Goal: Find specific page/section: Find specific page/section

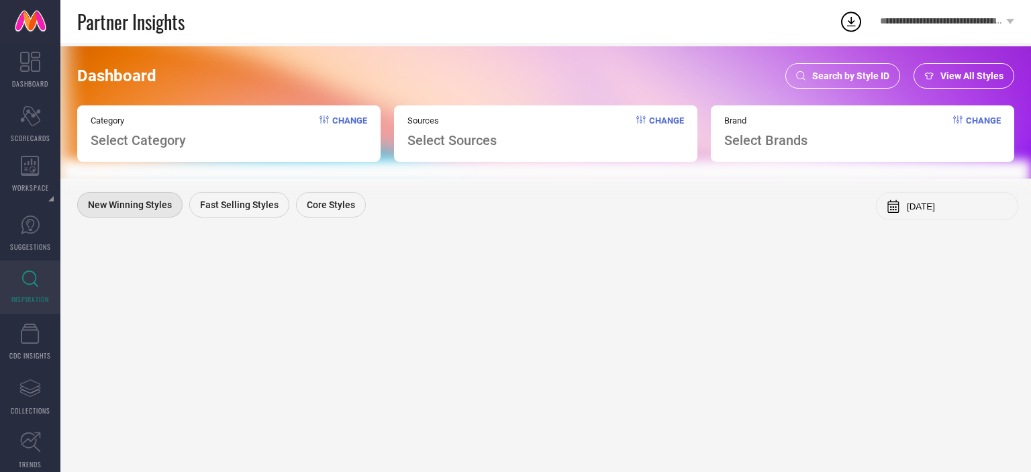
click at [822, 81] on span "Search by Style ID" at bounding box center [850, 75] width 77 height 11
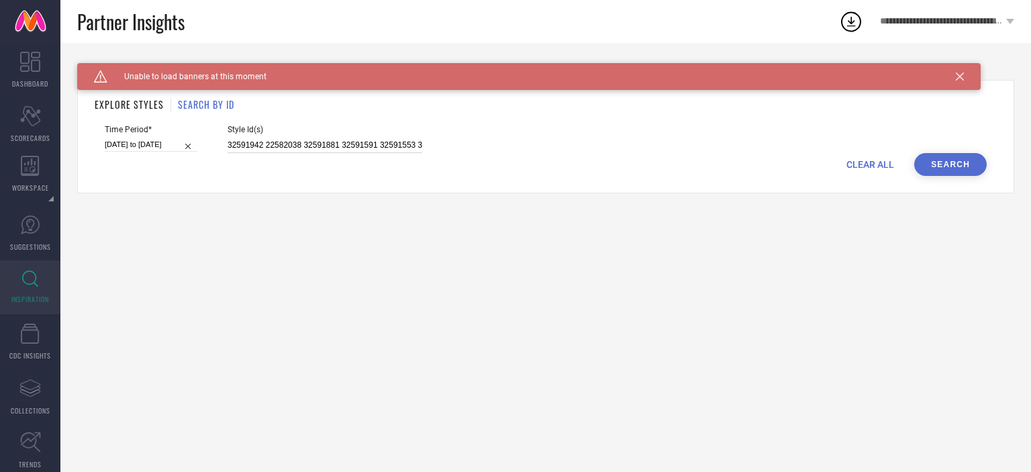
click at [314, 146] on input "32591942 22582038 32591881 32591591 32591553 31842614 25818000 32591540 3259191…" at bounding box center [325, 145] width 195 height 15
paste input "2292023 2292041 2292044 2292046 2387568 11160634 11897404 11897412 11942980 129…"
type input "2292023 2292041 2292044 2292046 2387568 11160634 11897404 11897412 11942980 129…"
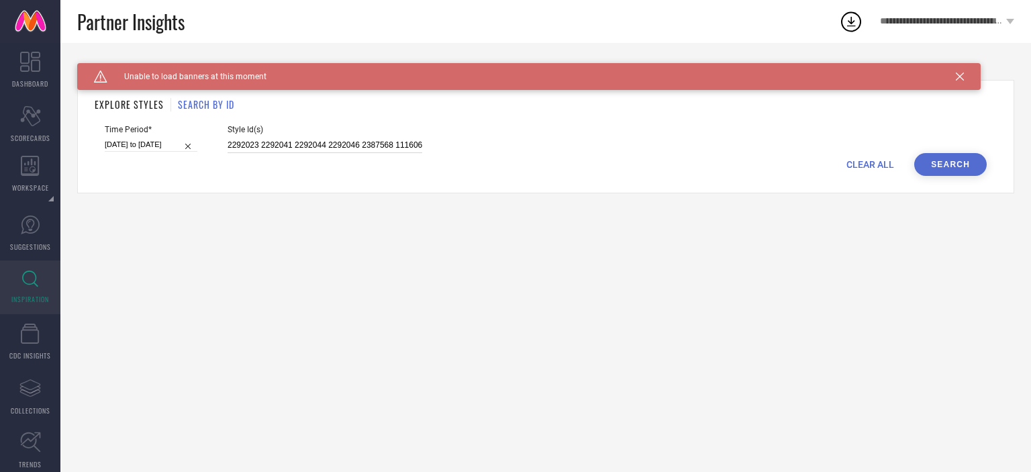
scroll to position [0, 347]
select select "5"
select select "2025"
select select "6"
select select "2025"
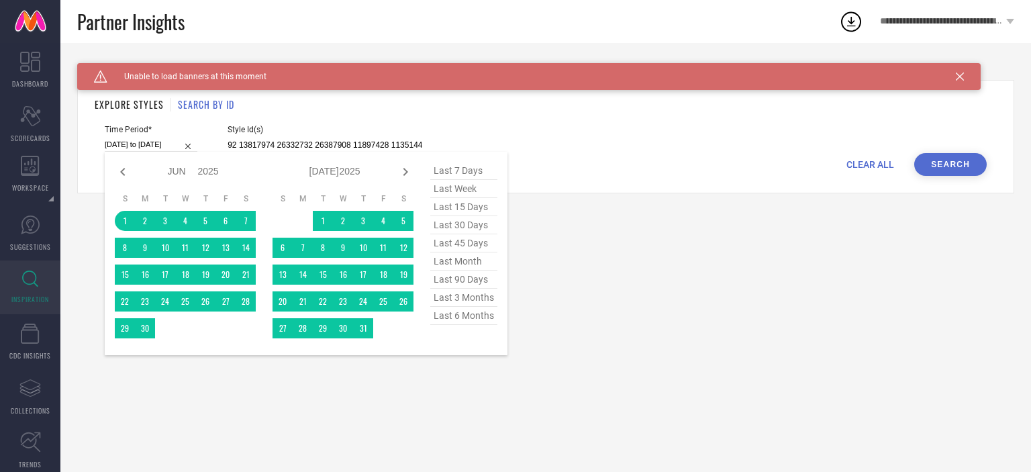
click at [162, 147] on input "[DATE] to [DATE]" at bounding box center [151, 145] width 93 height 14
type input "2292023 2292041 2292044 2292046 2387568 11160634 11897404 11897412 11942980 129…"
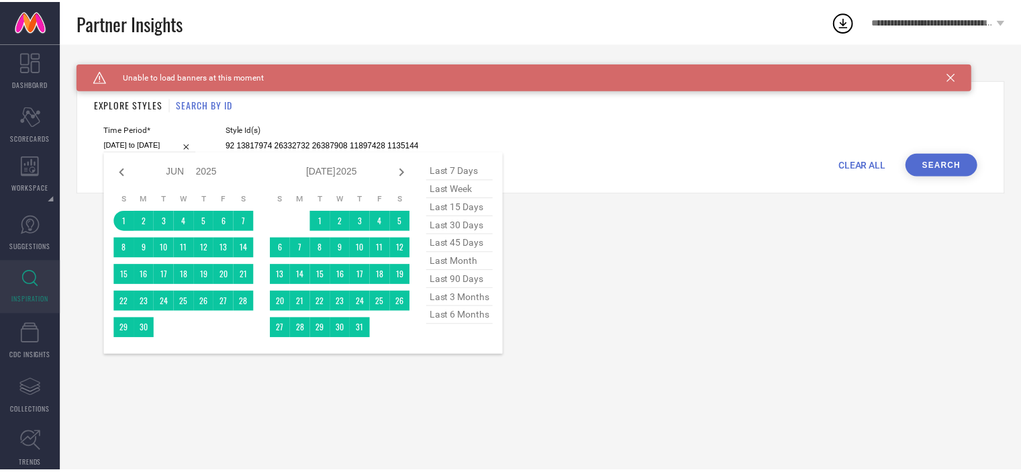
scroll to position [0, 0]
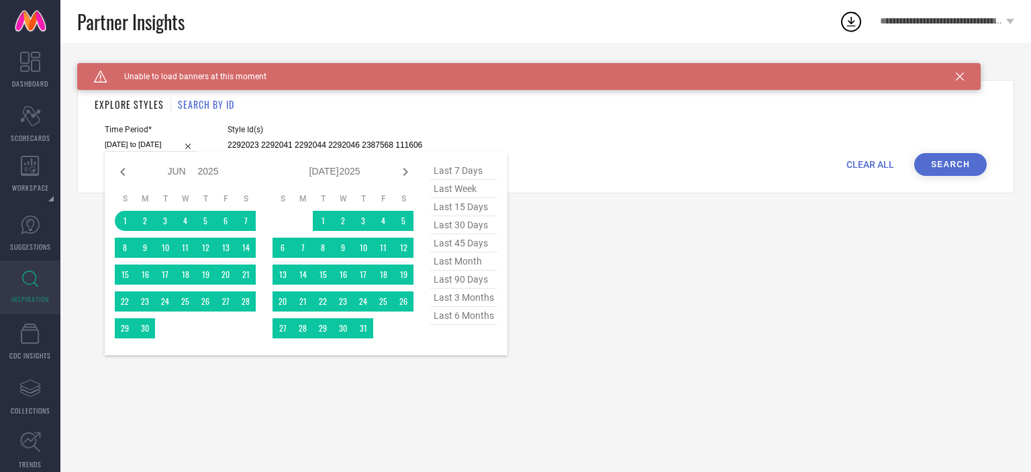
click at [469, 301] on span "last 3 months" at bounding box center [463, 298] width 67 height 18
type input "[DATE] to [DATE]"
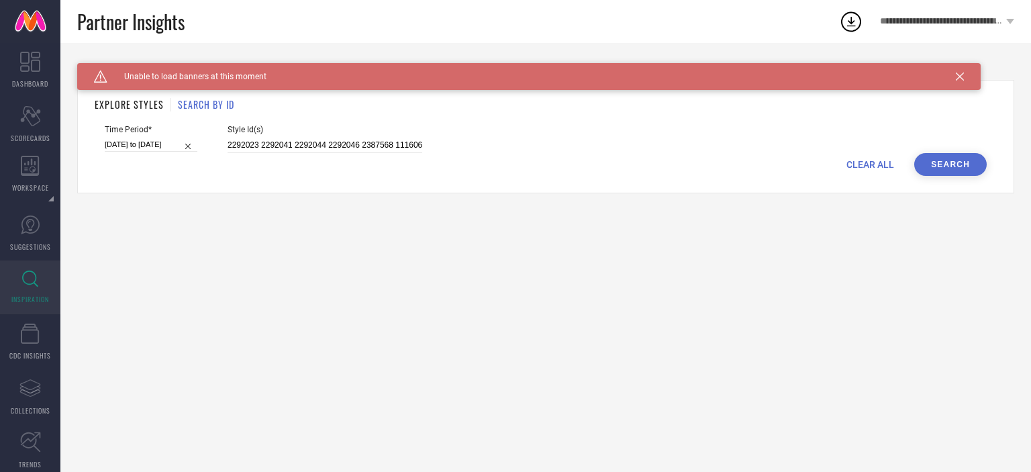
click at [156, 152] on div "Time Period* [DATE] to [DATE]" at bounding box center [151, 139] width 93 height 28
click at [156, 149] on input "[DATE] to [DATE]" at bounding box center [151, 145] width 93 height 14
select select "6"
select select "2025"
select select "7"
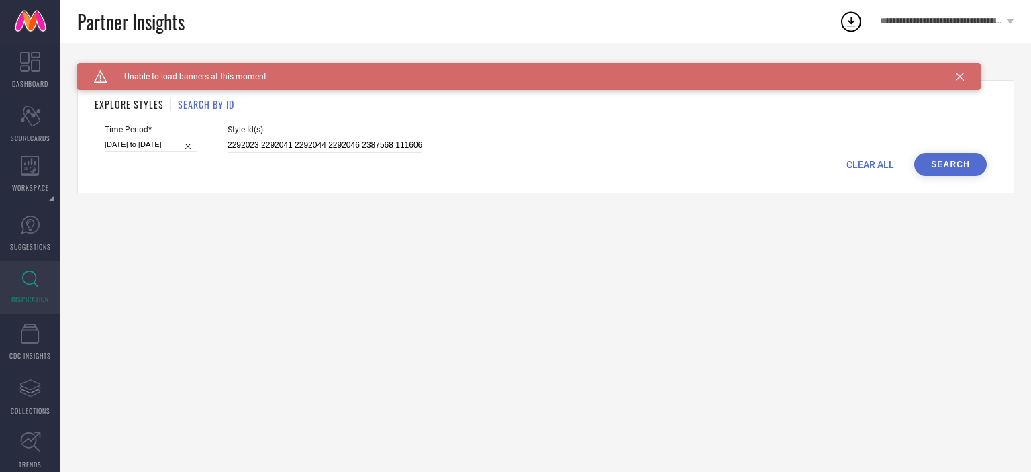
select select "2025"
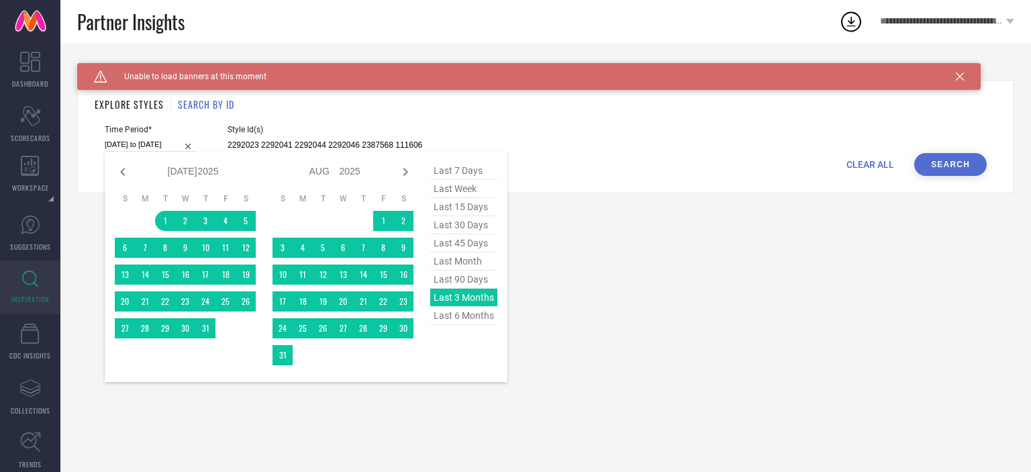
click at [468, 316] on span "last 6 months" at bounding box center [463, 316] width 67 height 18
type input "[DATE] to [DATE]"
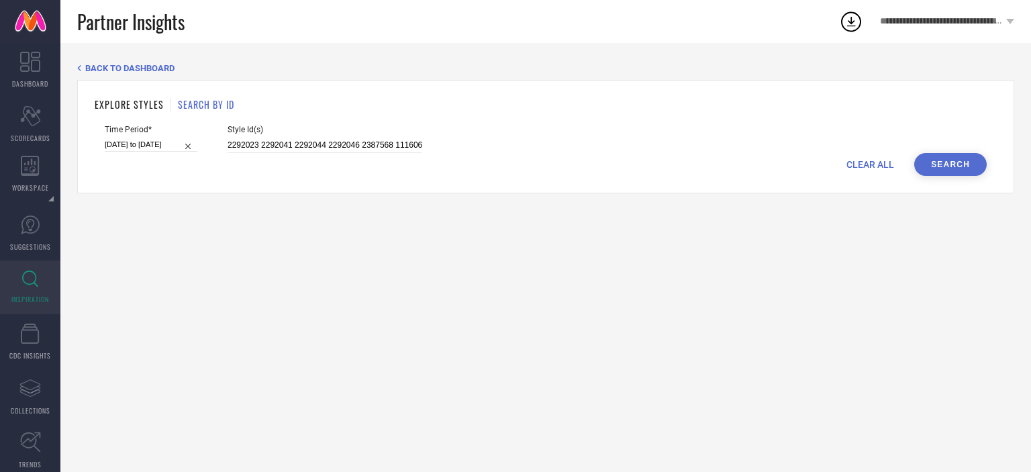
click at [957, 162] on button "Search" at bounding box center [950, 164] width 73 height 23
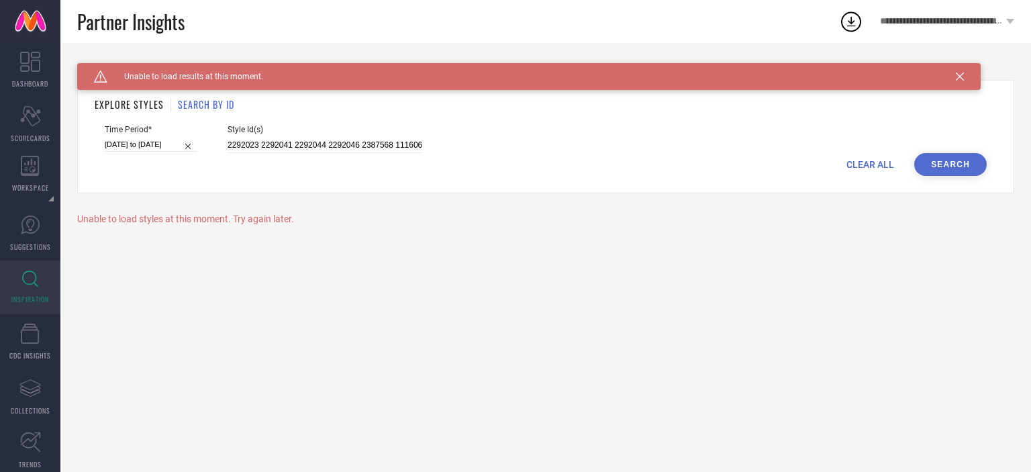
select select "3"
select select "2025"
select select "4"
select select "2025"
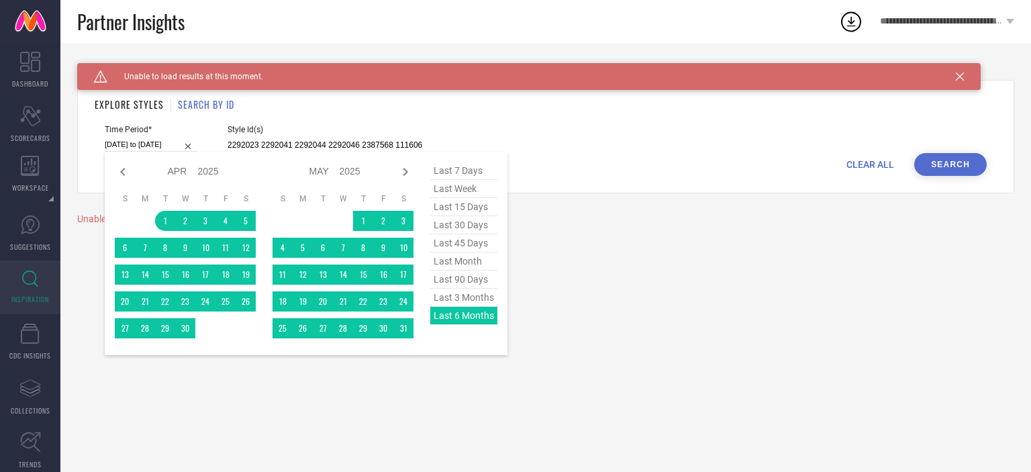
click at [139, 146] on input "[DATE] to [DATE]" at bounding box center [151, 145] width 93 height 14
click at [413, 171] on icon at bounding box center [405, 172] width 16 height 16
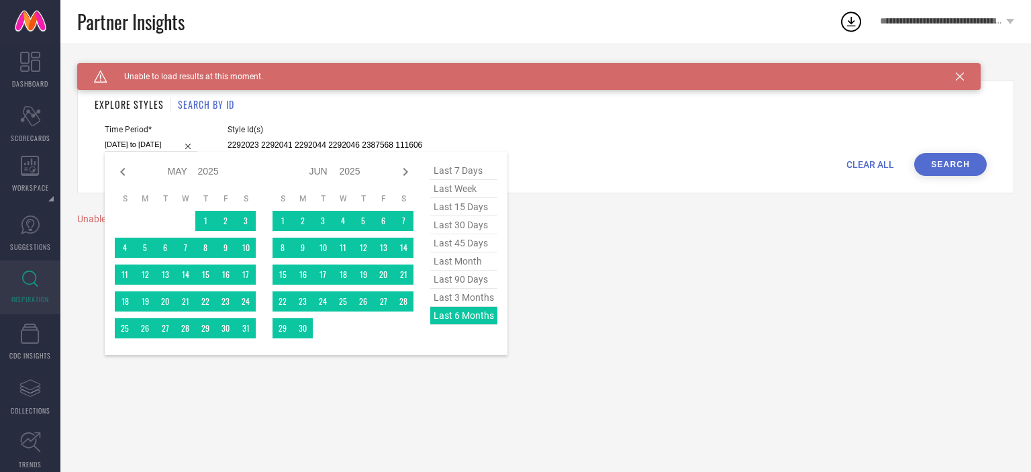
click at [413, 171] on icon at bounding box center [405, 172] width 16 height 16
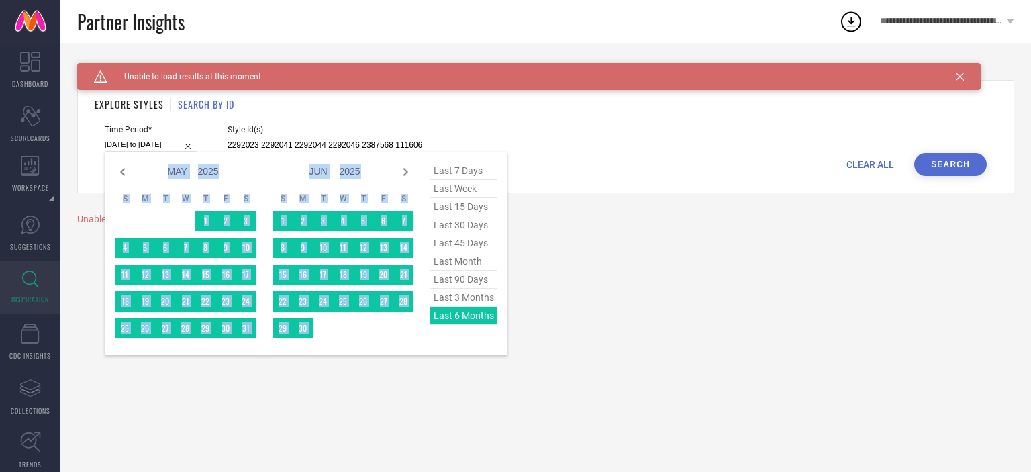
select select "6"
select select "2025"
select select "7"
select select "2025"
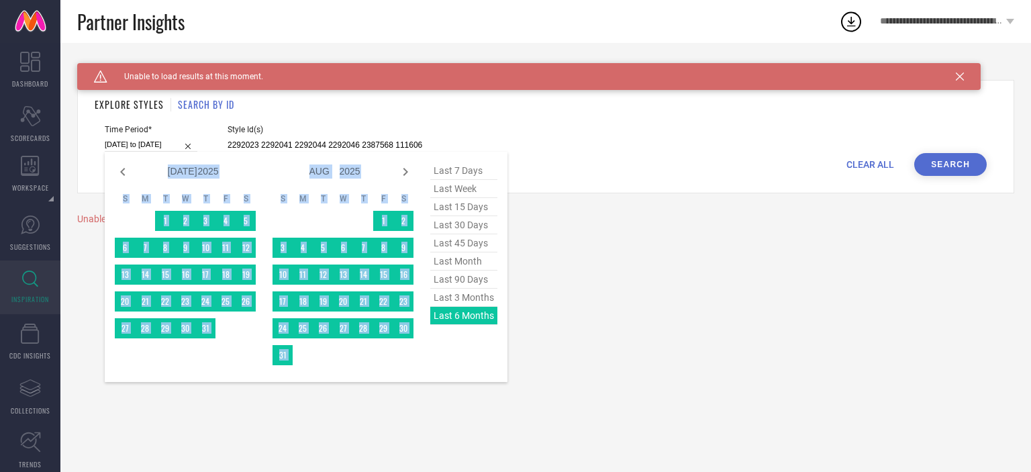
click at [413, 171] on icon at bounding box center [405, 172] width 16 height 16
select select "7"
select select "2025"
select select "8"
select select "2025"
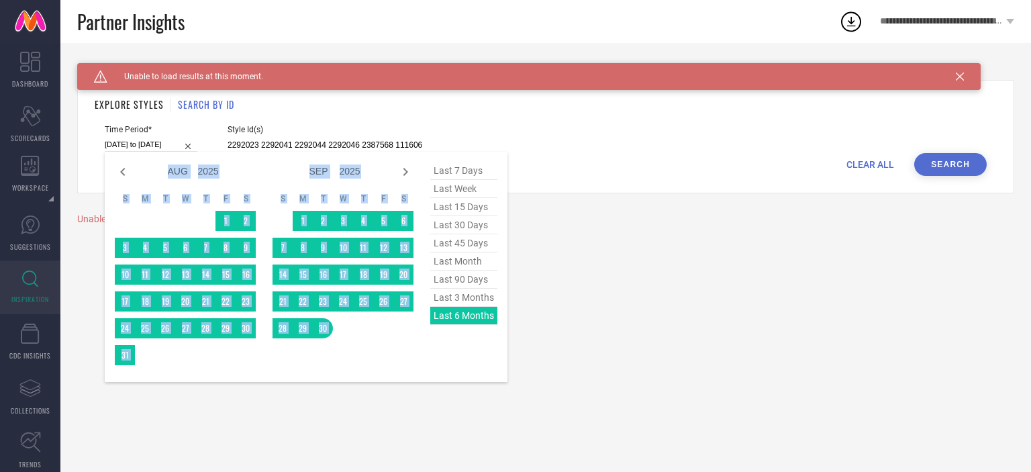
click at [413, 171] on icon at bounding box center [405, 172] width 16 height 16
select select "8"
select select "2025"
select select "9"
select select "2025"
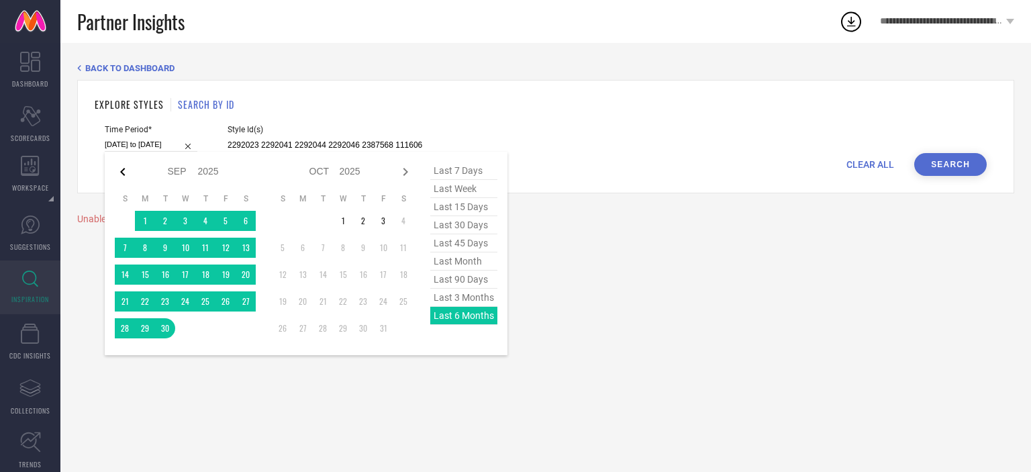
click at [118, 176] on icon at bounding box center [123, 172] width 16 height 16
select select "7"
select select "2025"
select select "8"
select select "2025"
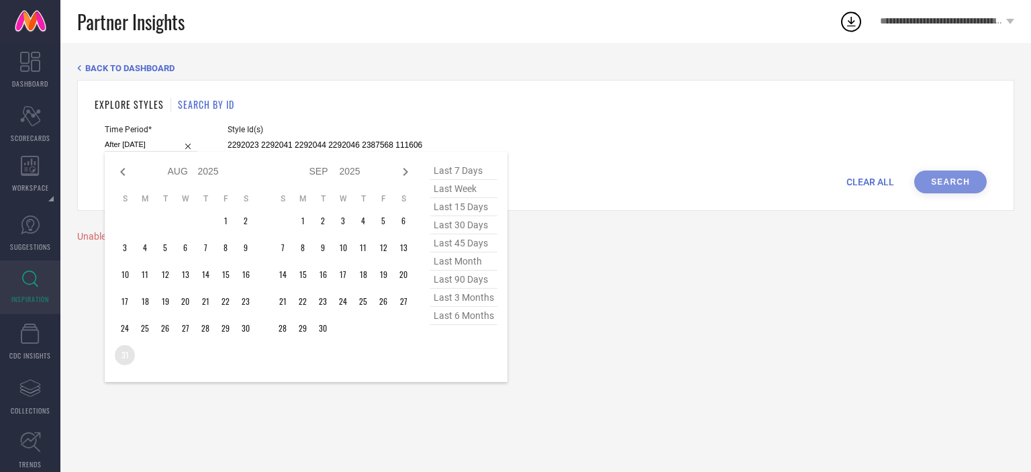
click at [122, 352] on td "31" at bounding box center [125, 355] width 20 height 20
type input "[DATE] to [DATE]"
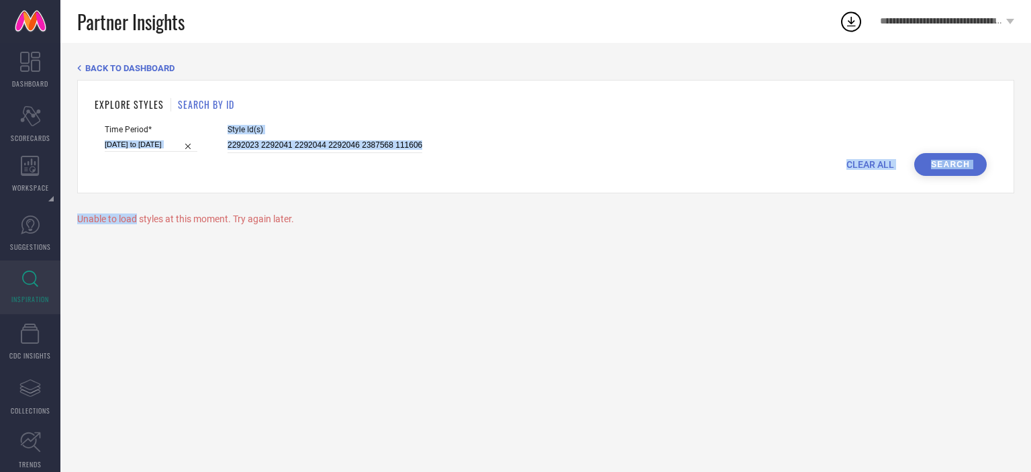
drag, startPoint x: 122, startPoint y: 352, endPoint x: 140, endPoint y: 139, distance: 214.2
click at [140, 139] on div "BACK TO DASHBOARD EXPLORE STYLES SEARCH BY ID Time Period* [DATE] to [DATE] Sty…" at bounding box center [545, 257] width 971 height 429
select select "7"
select select "2025"
select select "8"
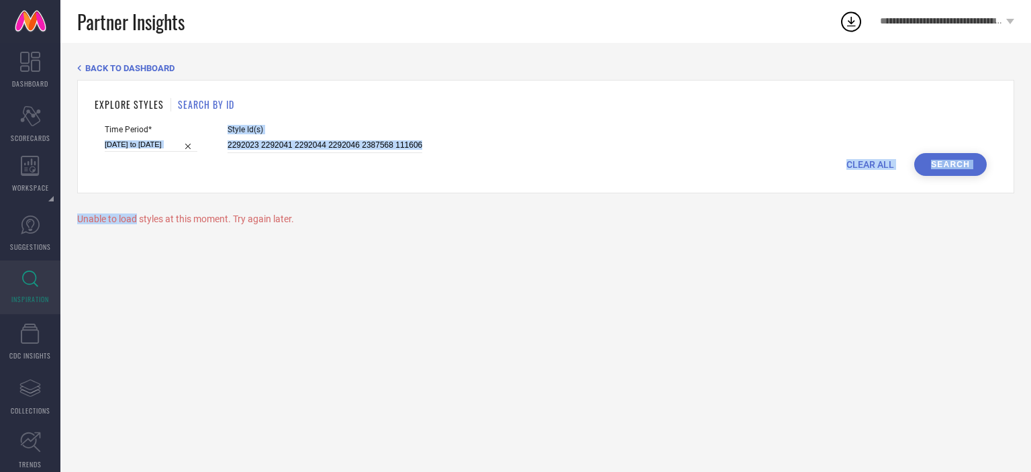
select select "2025"
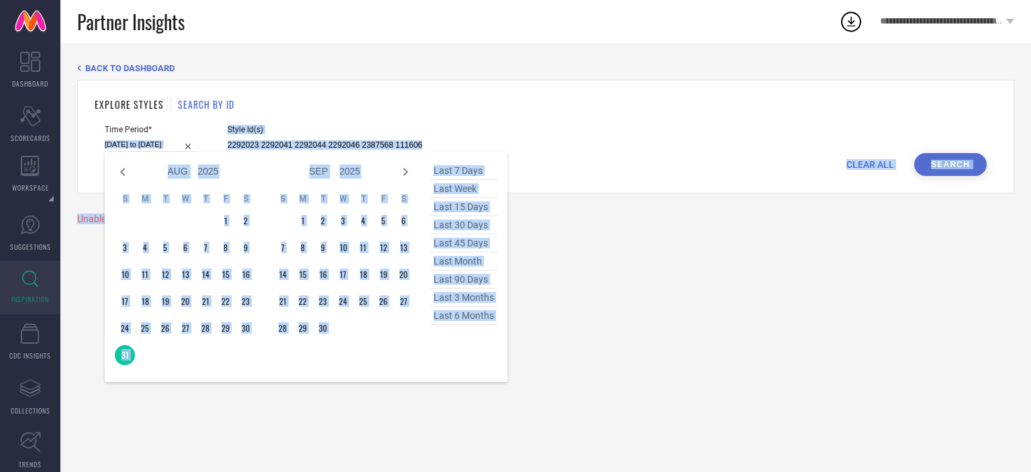
click at [140, 139] on input "[DATE] to [DATE]" at bounding box center [151, 145] width 93 height 14
click at [113, 348] on div "Jan Feb Mar Apr May Jun [DATE] Aug Sep Oct Nov [DATE] 2016 2017 2018 2019 2020 …" at bounding box center [306, 267] width 403 height 230
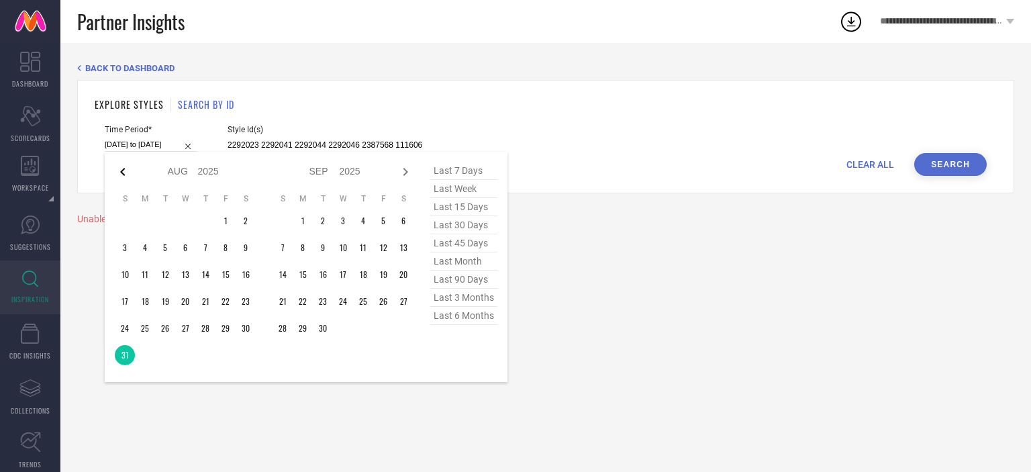
click at [124, 169] on icon at bounding box center [122, 172] width 5 height 8
select select "6"
select select "2025"
select select "7"
select select "2025"
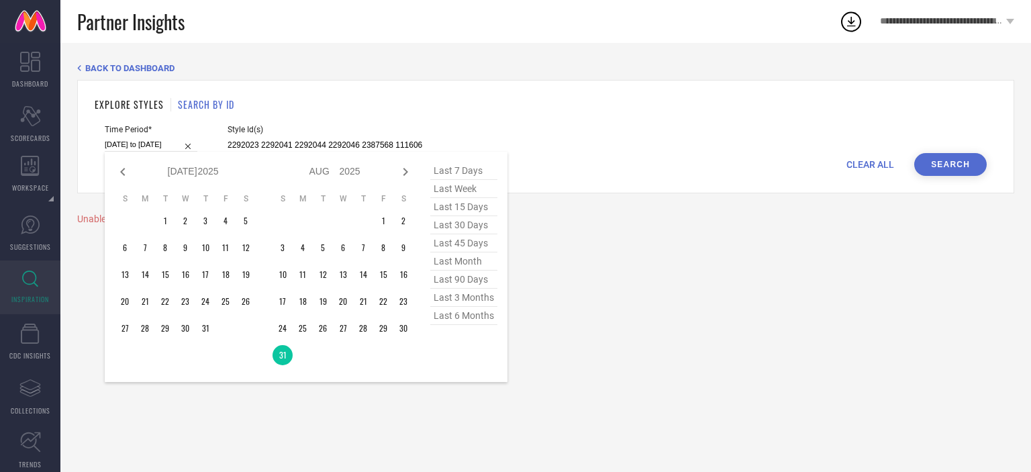
click at [124, 169] on icon at bounding box center [122, 172] width 5 height 8
select select "5"
select select "2025"
select select "6"
select select "2025"
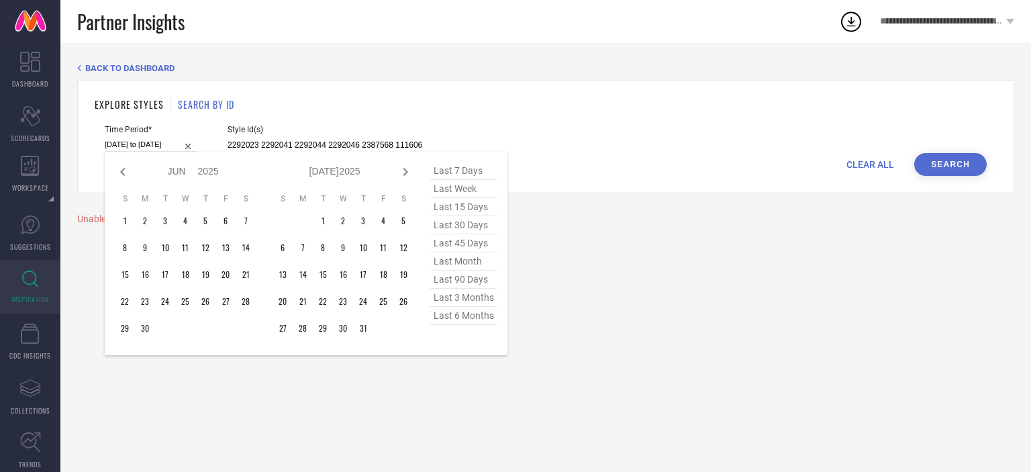
click at [124, 169] on icon at bounding box center [122, 172] width 5 height 8
select select "4"
select select "2025"
select select "5"
select select "2025"
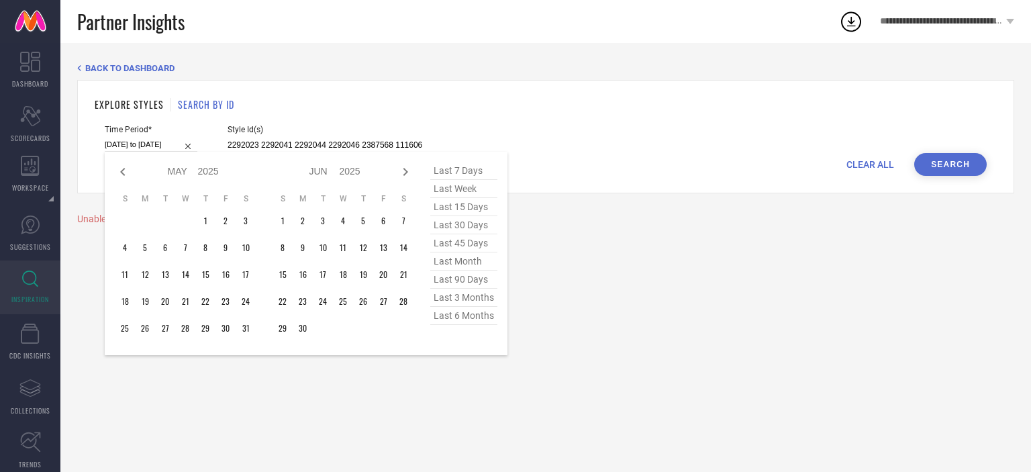
click at [124, 169] on icon at bounding box center [122, 172] width 5 height 8
select select "3"
select select "2025"
select select "4"
select select "2025"
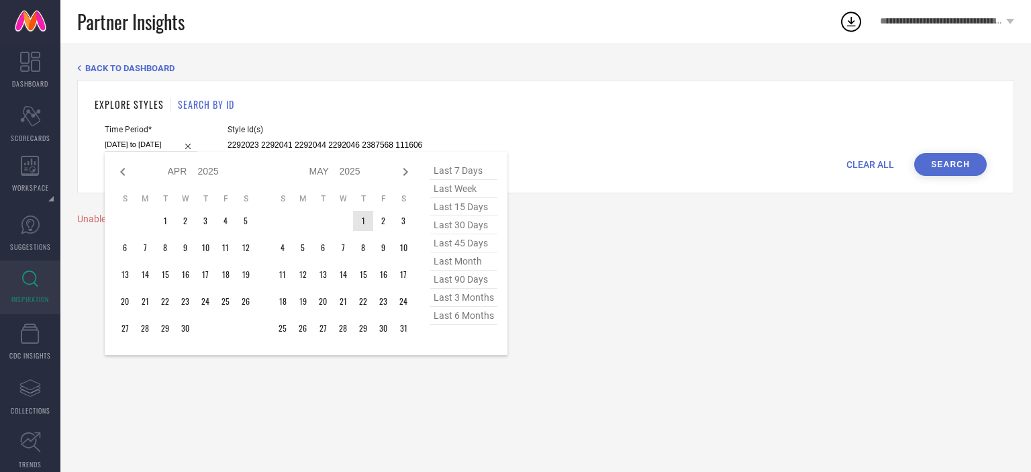
type input "After [DATE]"
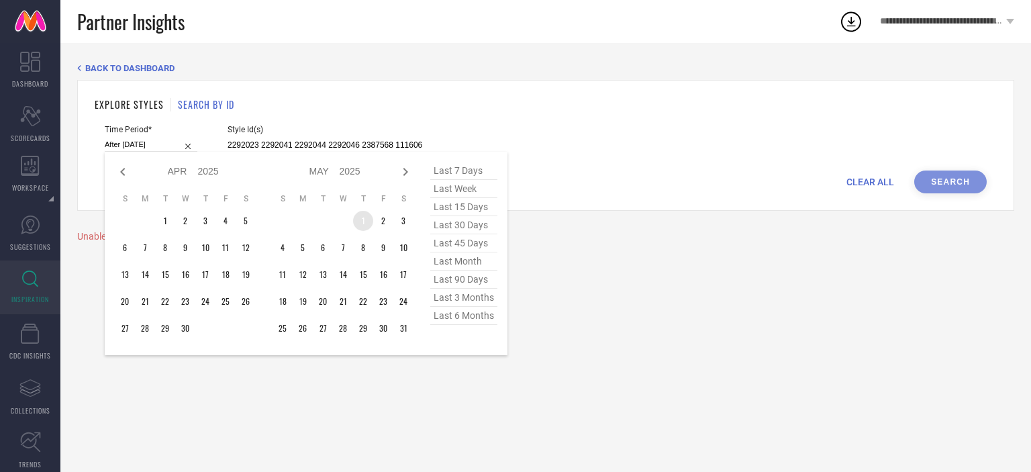
click at [359, 217] on td "1" at bounding box center [363, 221] width 20 height 20
click at [405, 173] on icon at bounding box center [405, 172] width 5 height 8
select select "4"
select select "2025"
select select "5"
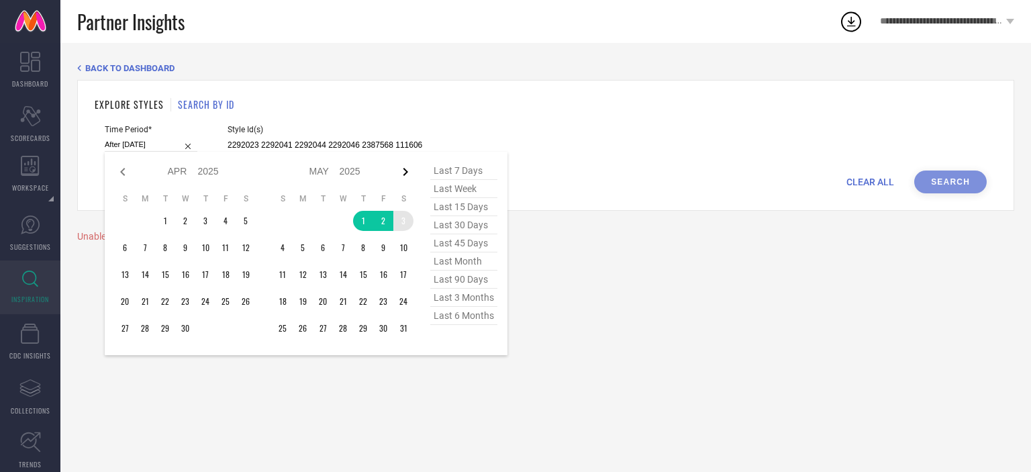
select select "2025"
click at [405, 173] on icon at bounding box center [405, 172] width 5 height 8
select select "5"
select select "2025"
select select "6"
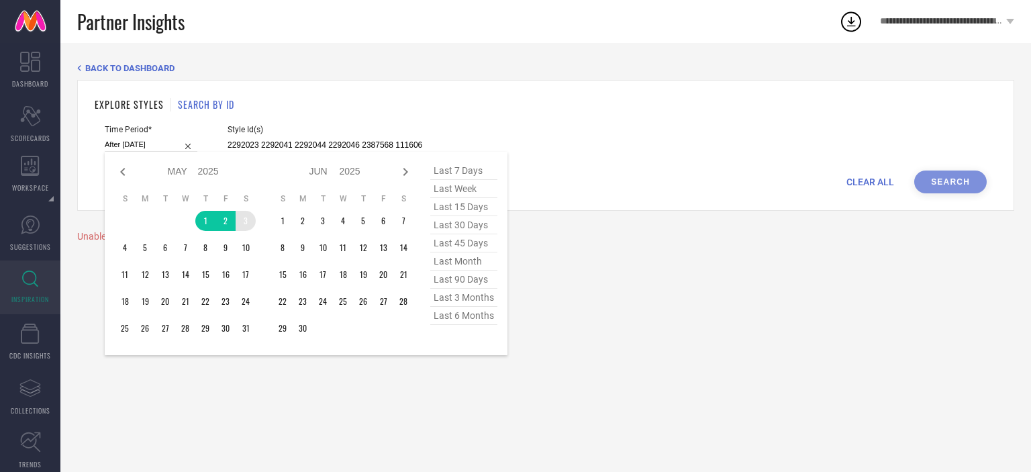
select select "2025"
click at [405, 173] on icon at bounding box center [405, 172] width 5 height 8
select select "6"
select select "2025"
select select "7"
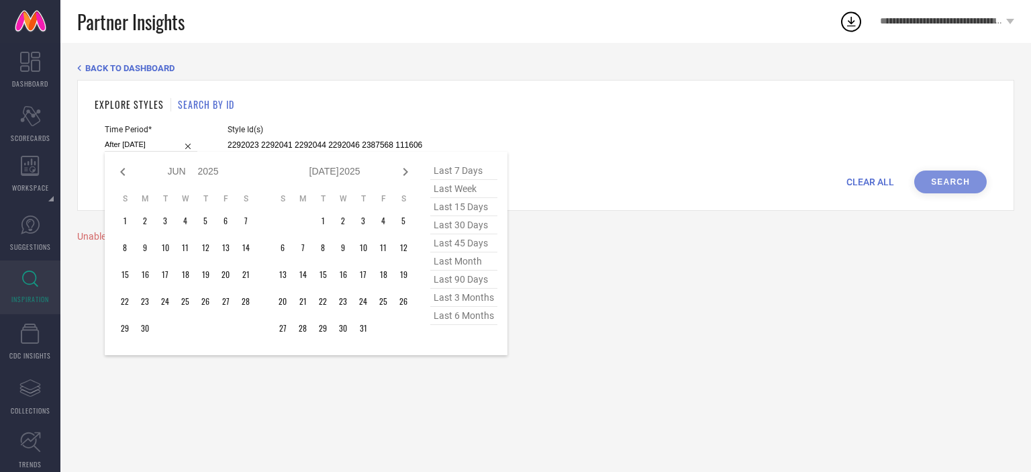
select select "2025"
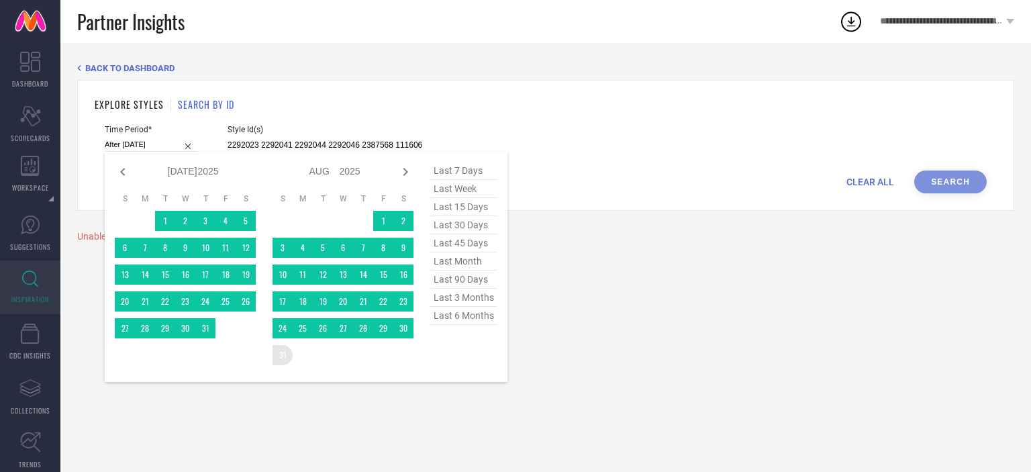
type input "[DATE] to [DATE]"
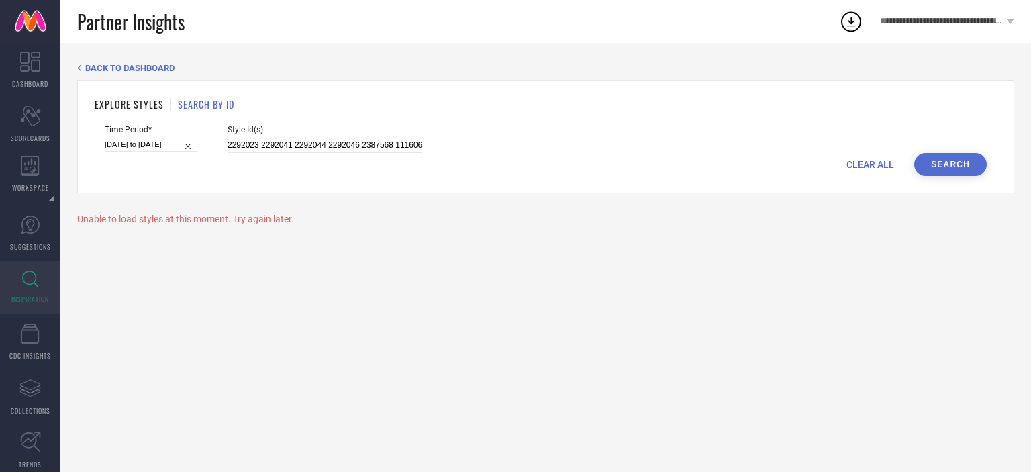
click at [959, 161] on button "Search" at bounding box center [950, 164] width 73 height 23
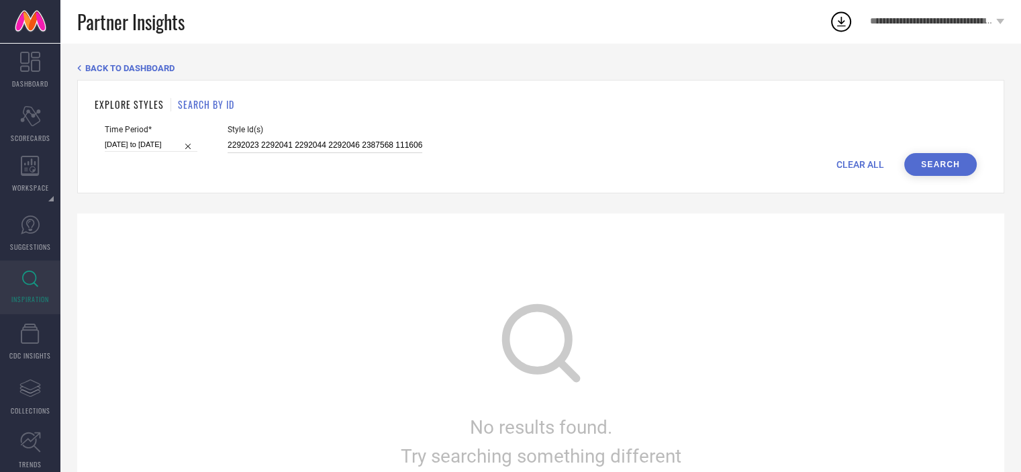
click at [376, 146] on input "2292023 2292041 2292044 2292046 2387568 11160634 11897404 11897412 11942980 129…" at bounding box center [325, 145] width 195 height 15
